Goal: Find contact information: Find contact information

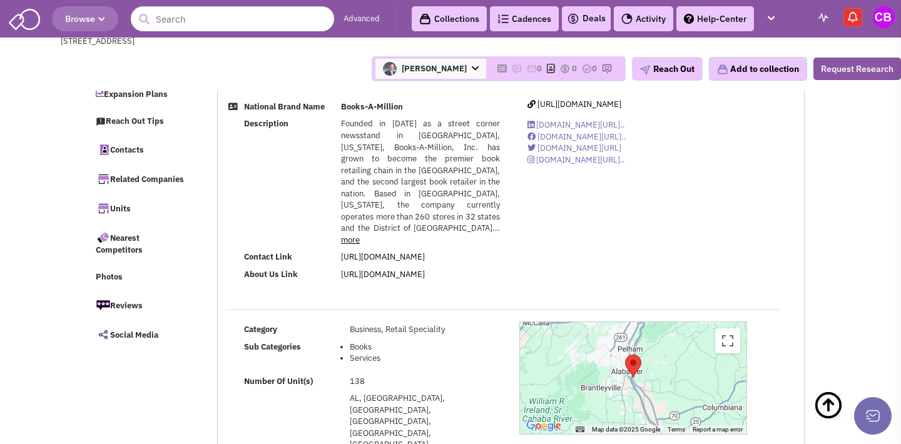
select select
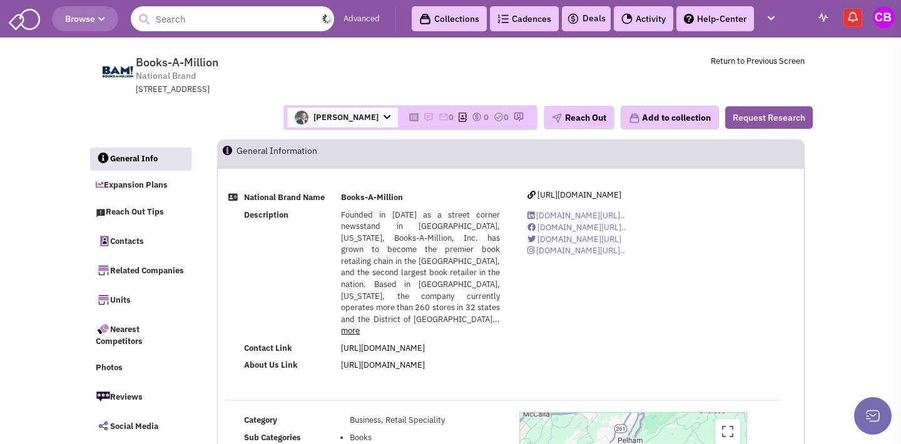
click at [229, 20] on input "text" at bounding box center [232, 18] width 203 height 25
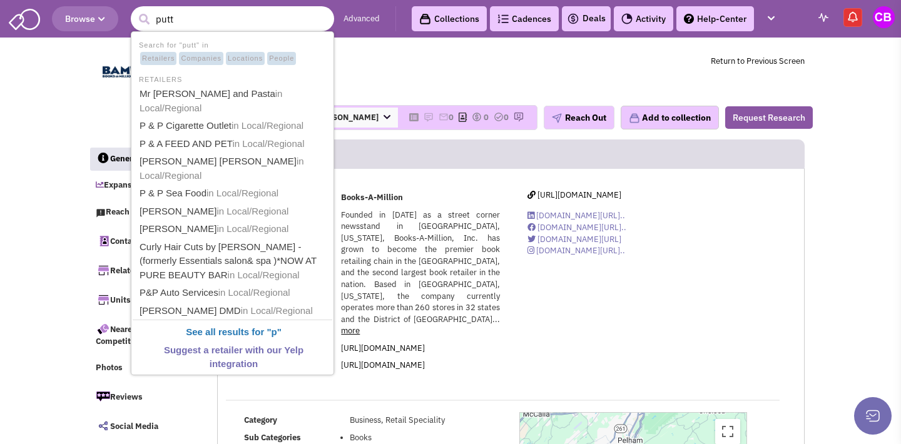
type input "putts"
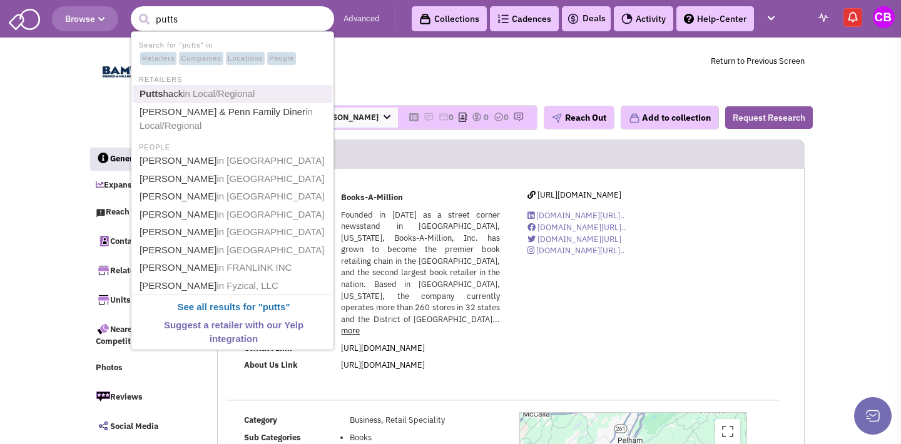
click at [255, 89] on span "in Local/Regional" at bounding box center [219, 93] width 72 height 11
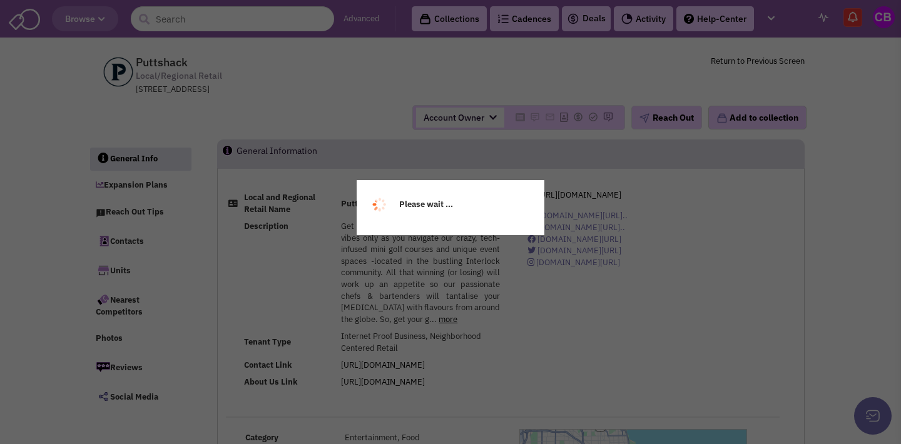
select select
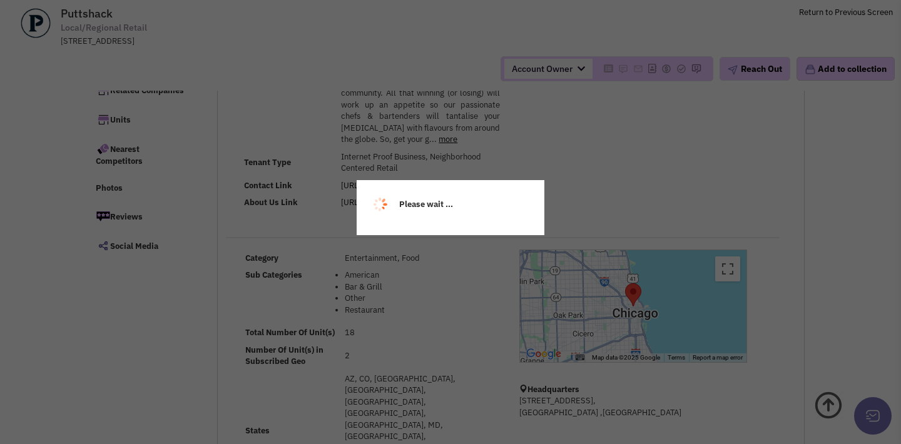
scroll to position [93, 0]
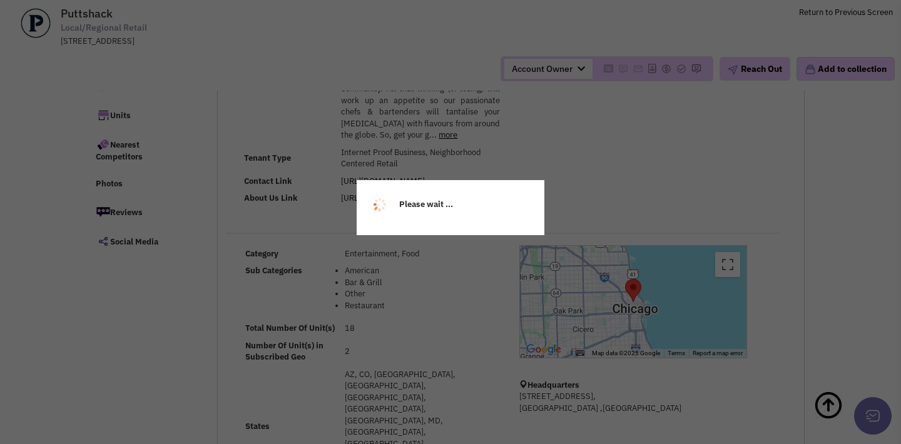
select select
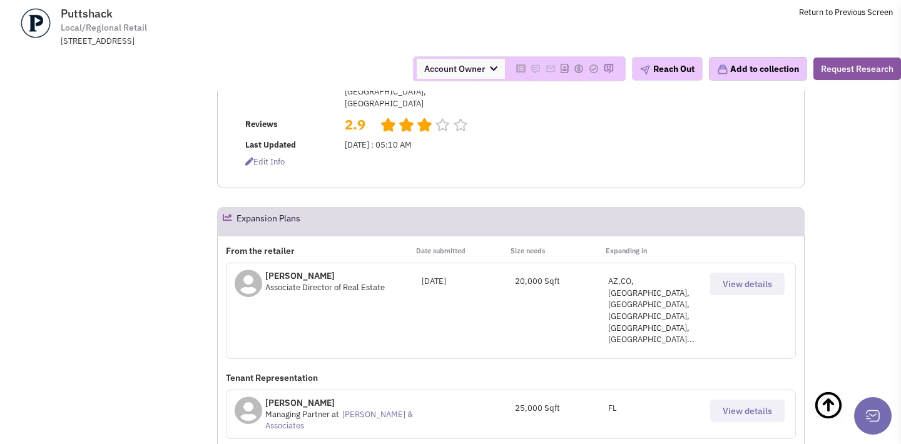
scroll to position [470, 0]
click at [306, 268] on p "[PERSON_NAME]" at bounding box center [324, 274] width 119 height 13
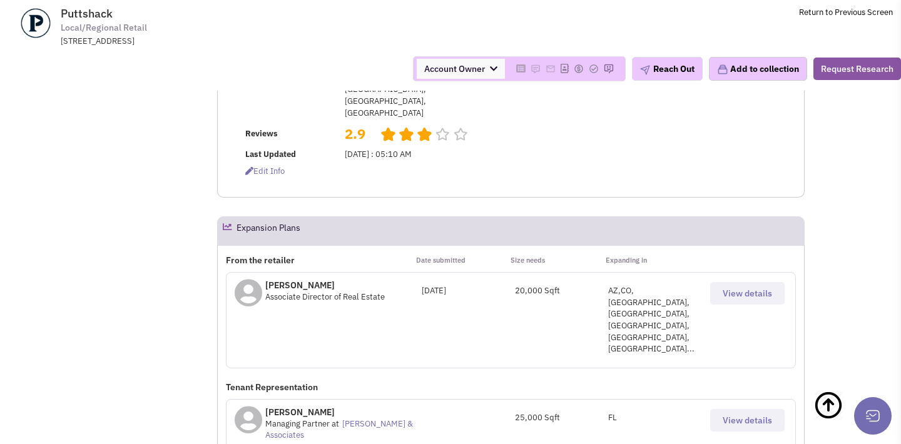
scroll to position [458, 0]
click at [746, 289] on span "View details" at bounding box center [746, 294] width 49 height 11
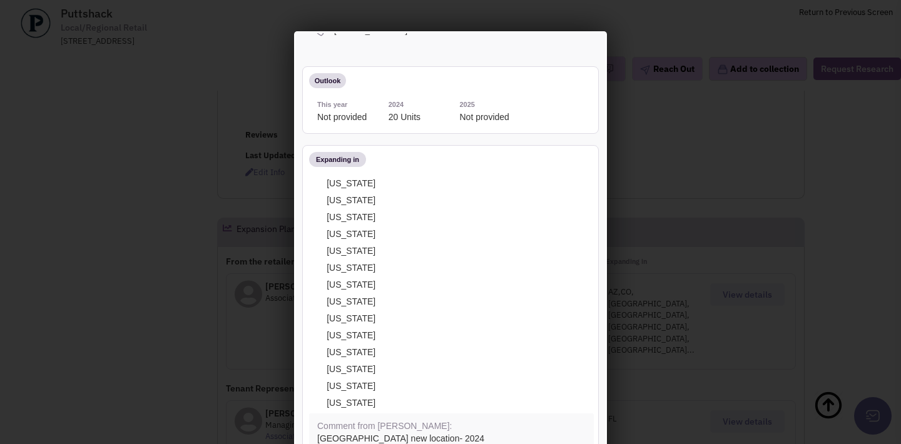
scroll to position [139, 0]
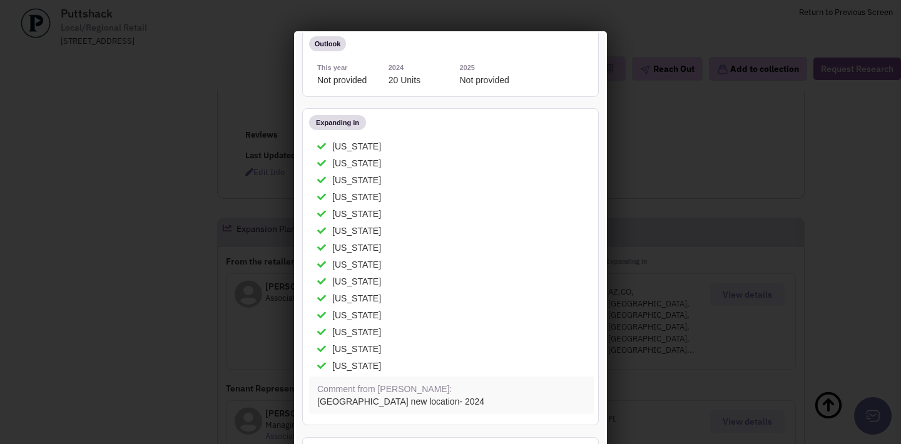
click at [824, 114] on div at bounding box center [450, 222] width 901 height 444
click at [188, 168] on div at bounding box center [450, 222] width 901 height 444
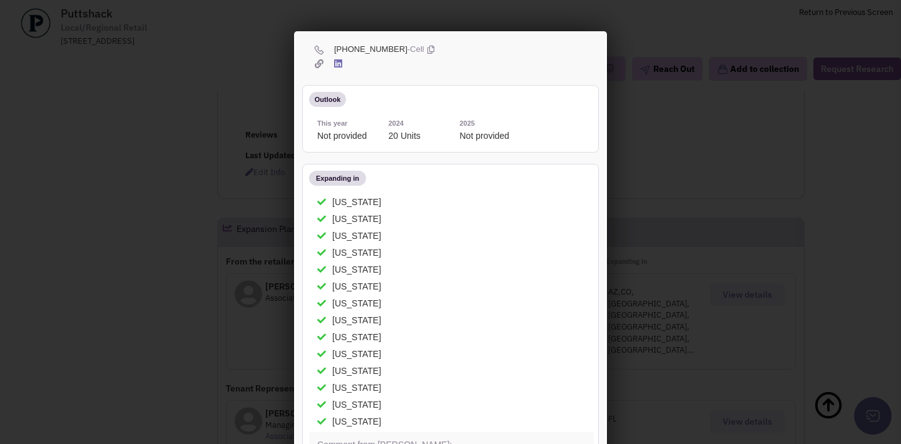
scroll to position [0, 0]
click at [215, 196] on div at bounding box center [450, 222] width 901 height 444
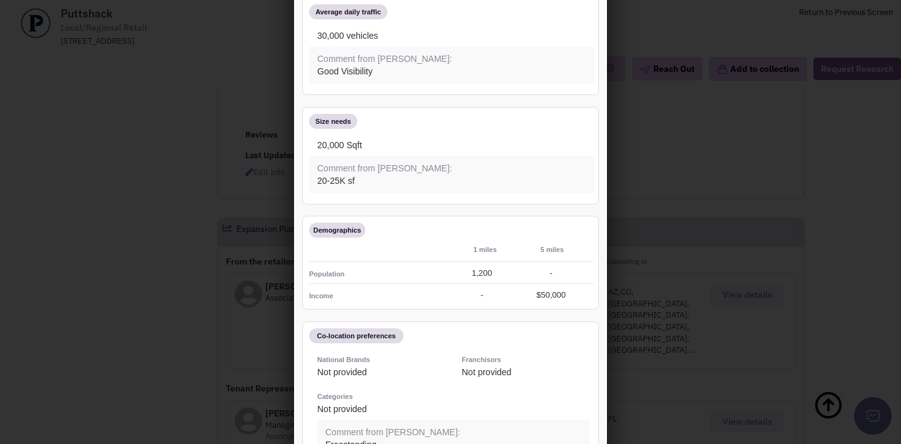
scroll to position [69, 0]
click at [822, 231] on div at bounding box center [450, 222] width 901 height 444
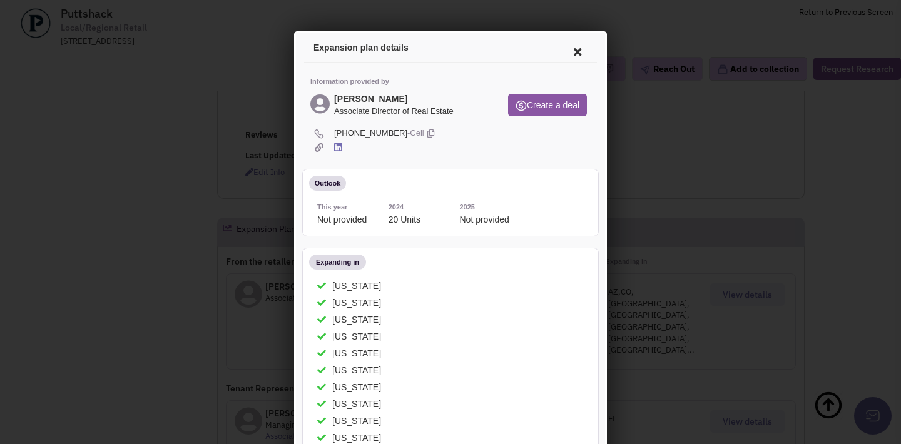
scroll to position [0, 0]
click at [572, 54] on icon at bounding box center [575, 50] width 26 height 30
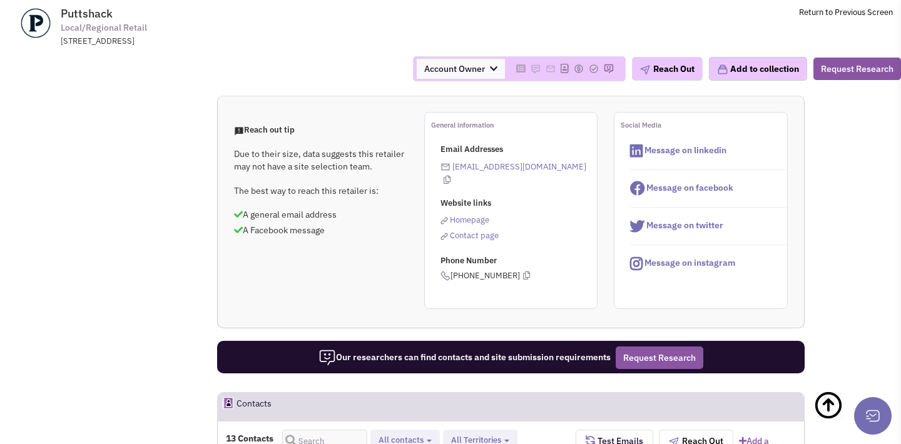
scroll to position [953, 0]
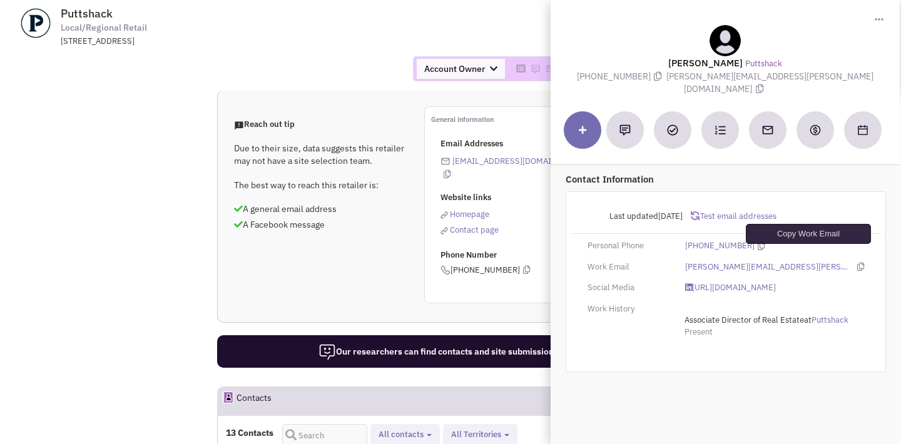
click at [857, 263] on icon at bounding box center [860, 267] width 7 height 8
